Goal: Information Seeking & Learning: Learn about a topic

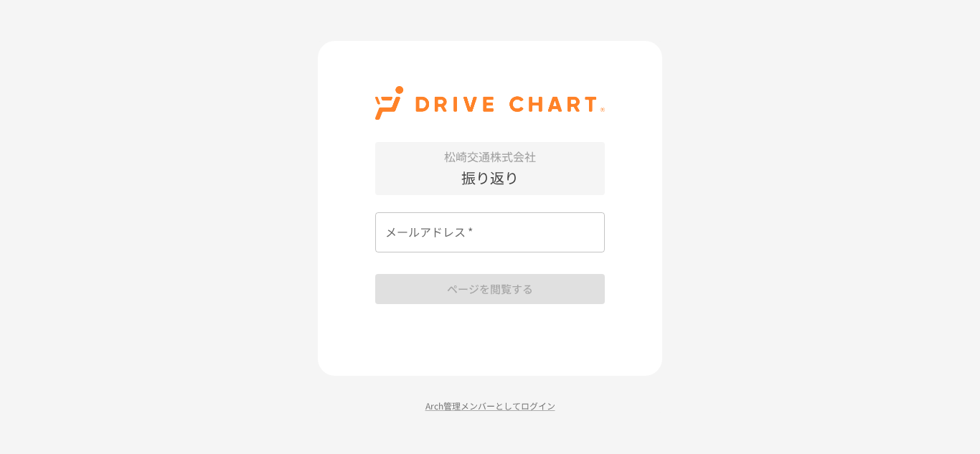
click at [566, 234] on input "メールアドレス   *" at bounding box center [490, 232] width 230 height 40
type input "**********"
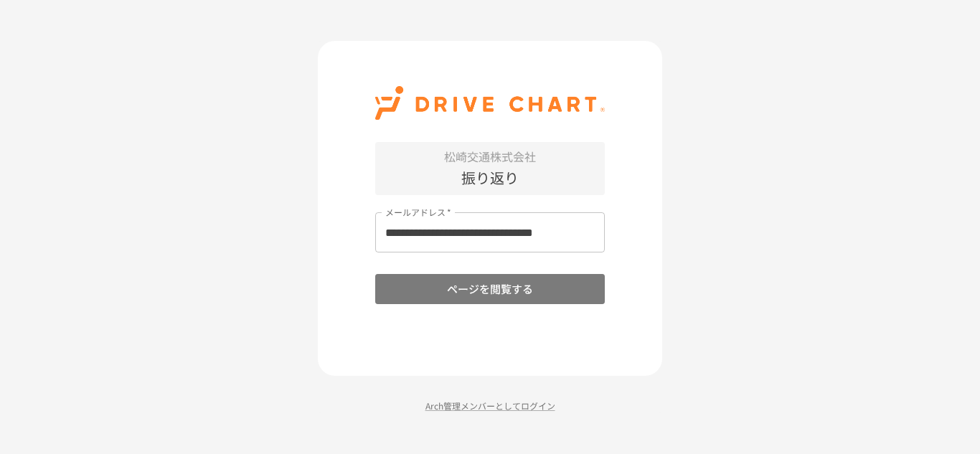
click at [540, 282] on button "ページを閲覧する" at bounding box center [490, 289] width 230 height 30
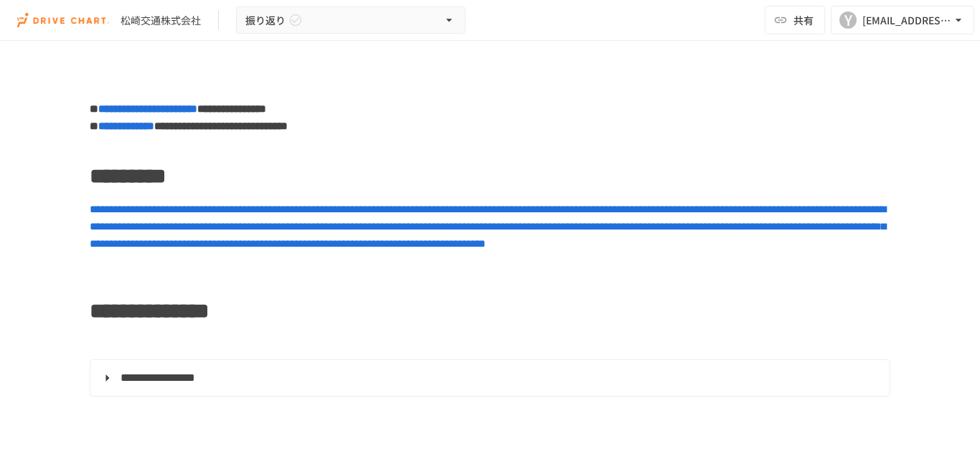
click at [446, 246] on span "**********" at bounding box center [488, 226] width 796 height 45
